Goal: Information Seeking & Learning: Learn about a topic

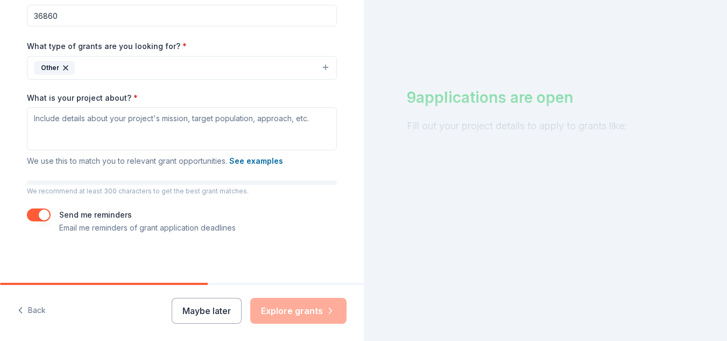
scroll to position [233, 0]
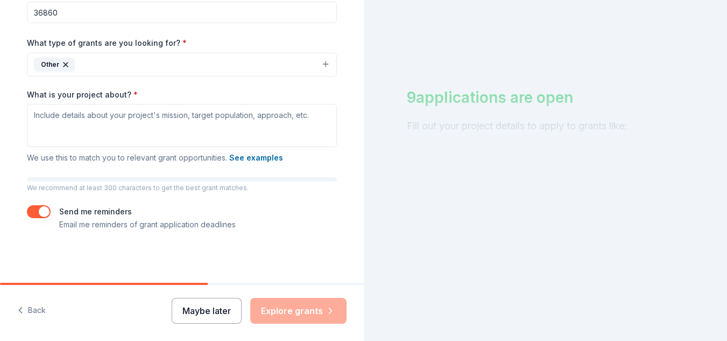
click at [207, 310] on button "Maybe later" at bounding box center [207, 311] width 70 height 26
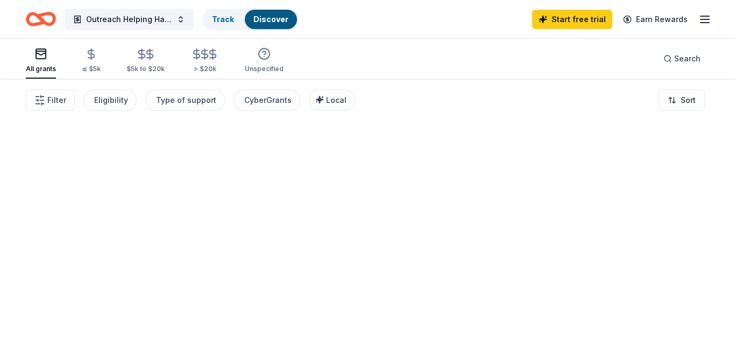
drag, startPoint x: 358, startPoint y: 217, endPoint x: 358, endPoint y: 256, distance: 38.8
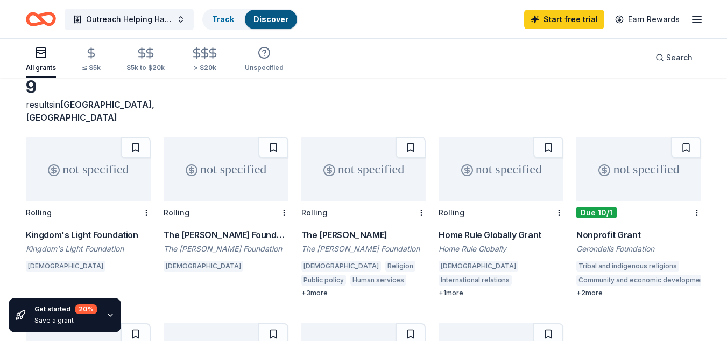
scroll to position [57, 0]
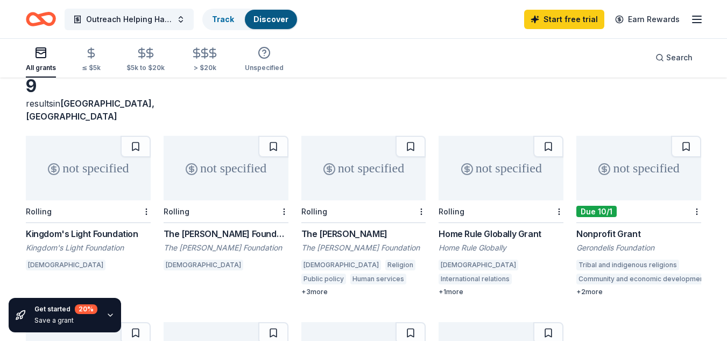
click at [103, 227] on div "Kingdom's Light Foundation" at bounding box center [88, 233] width 125 height 13
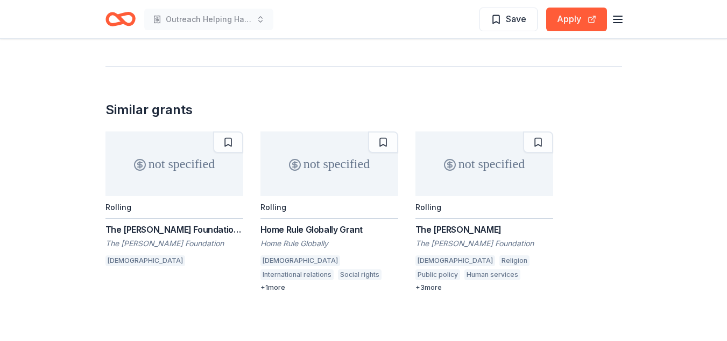
scroll to position [692, 0]
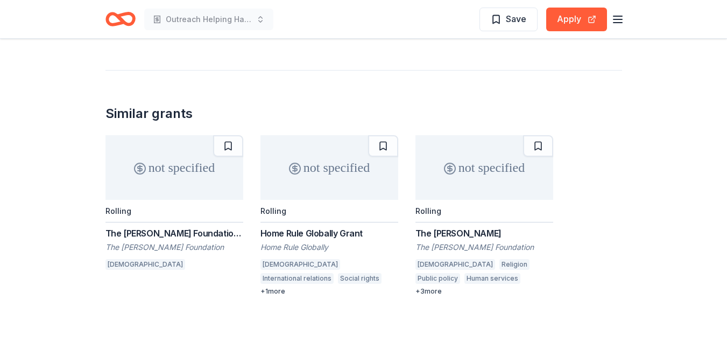
click at [441, 227] on div "The [PERSON_NAME]" at bounding box center [484, 233] width 138 height 13
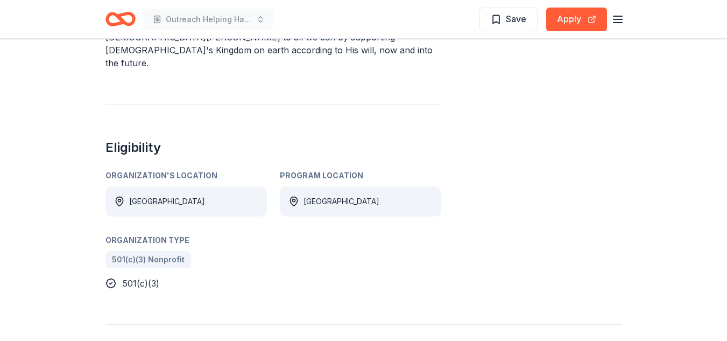
scroll to position [0, 0]
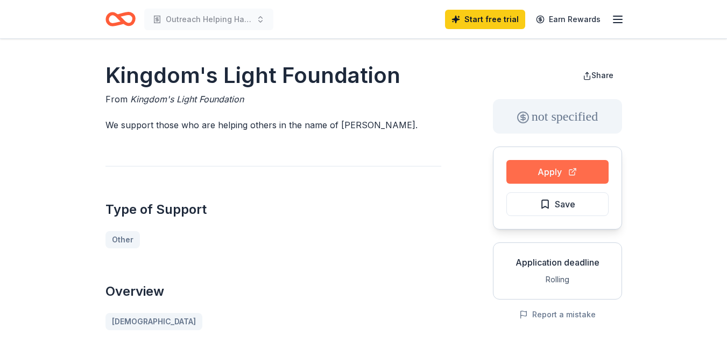
click at [523, 166] on button "Apply" at bounding box center [557, 172] width 102 height 24
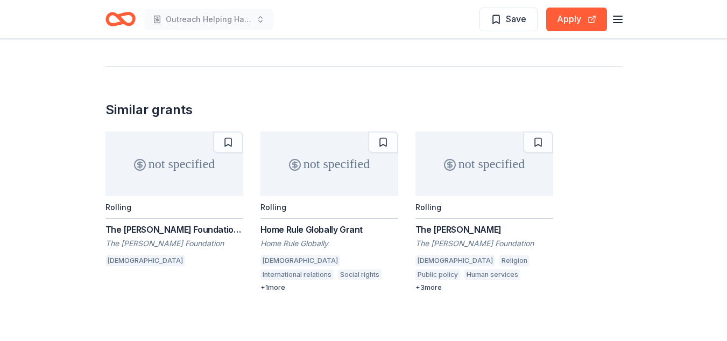
scroll to position [701, 0]
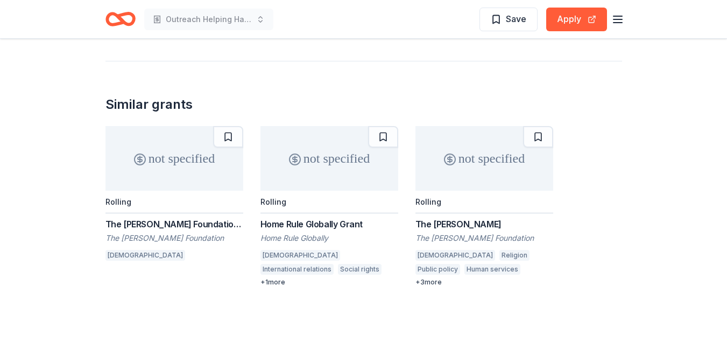
click at [193, 217] on div "The Harold C. Smith Foundation Grant" at bounding box center [174, 223] width 138 height 13
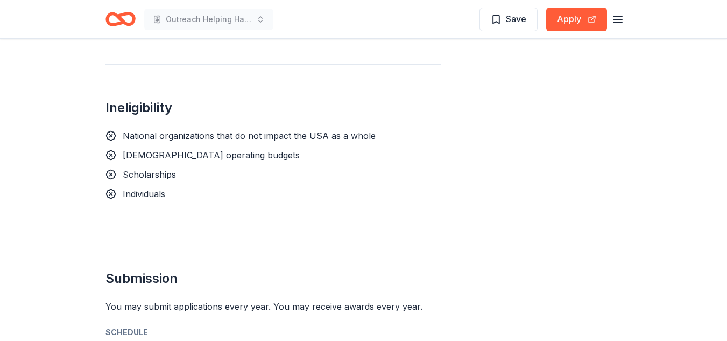
scroll to position [788, 0]
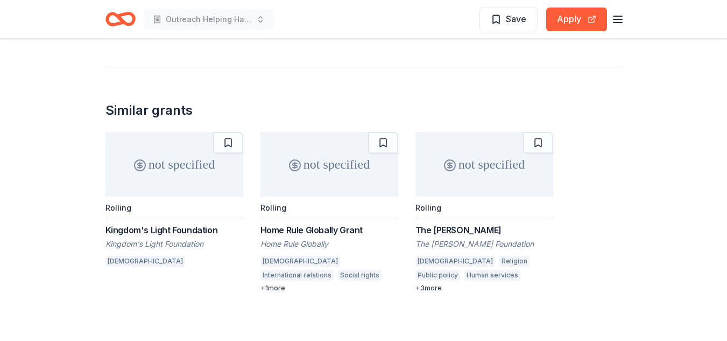
scroll to position [951, 0]
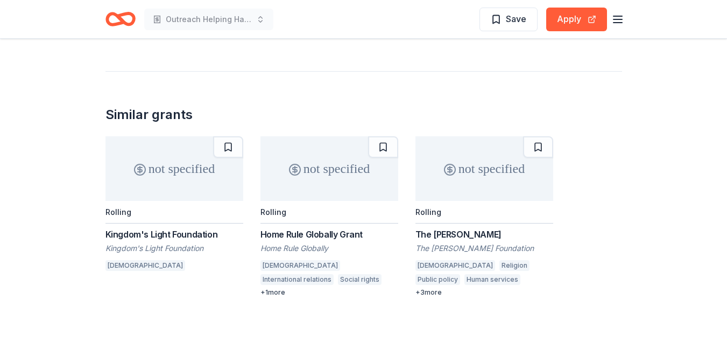
click at [434, 288] on div "+ 3 more" at bounding box center [484, 292] width 138 height 9
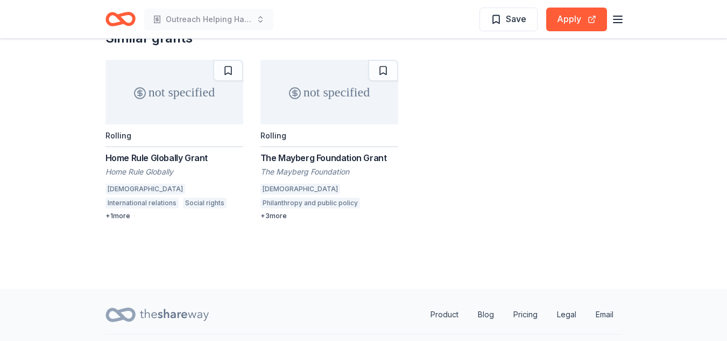
scroll to position [1456, 0]
